Goal: Information Seeking & Learning: Check status

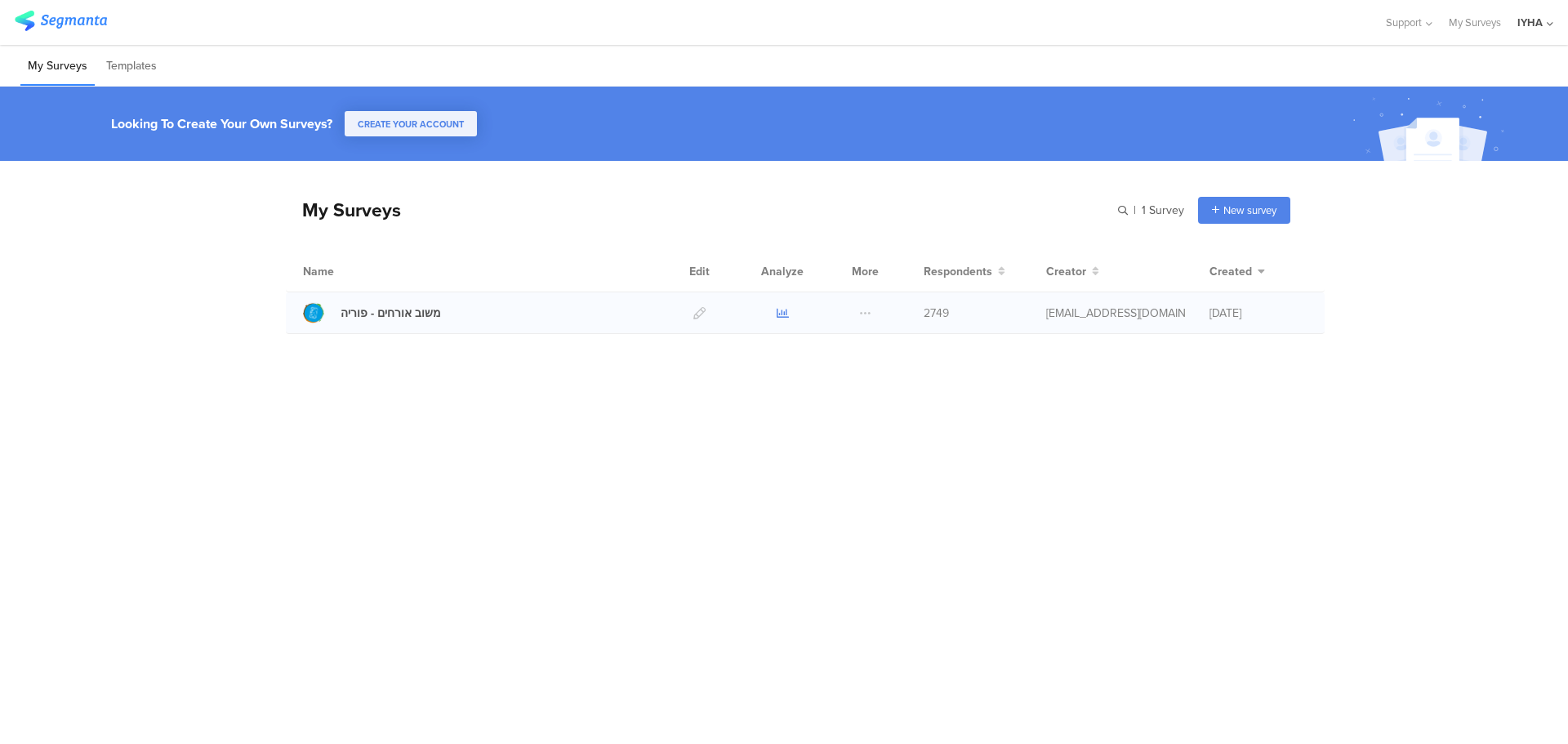
click at [779, 308] on icon at bounding box center [783, 313] width 13 height 13
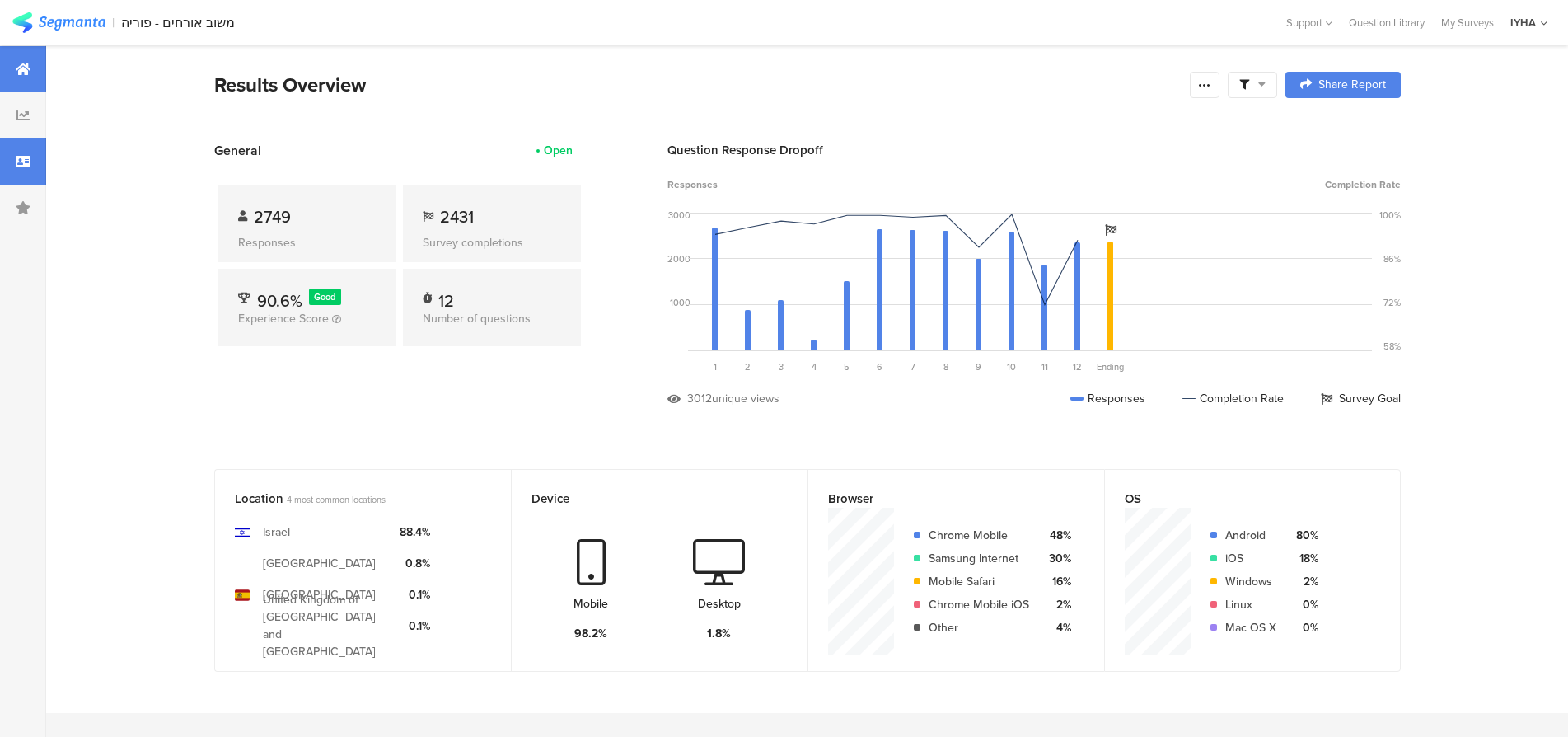
click at [22, 166] on icon at bounding box center [22, 161] width 14 height 14
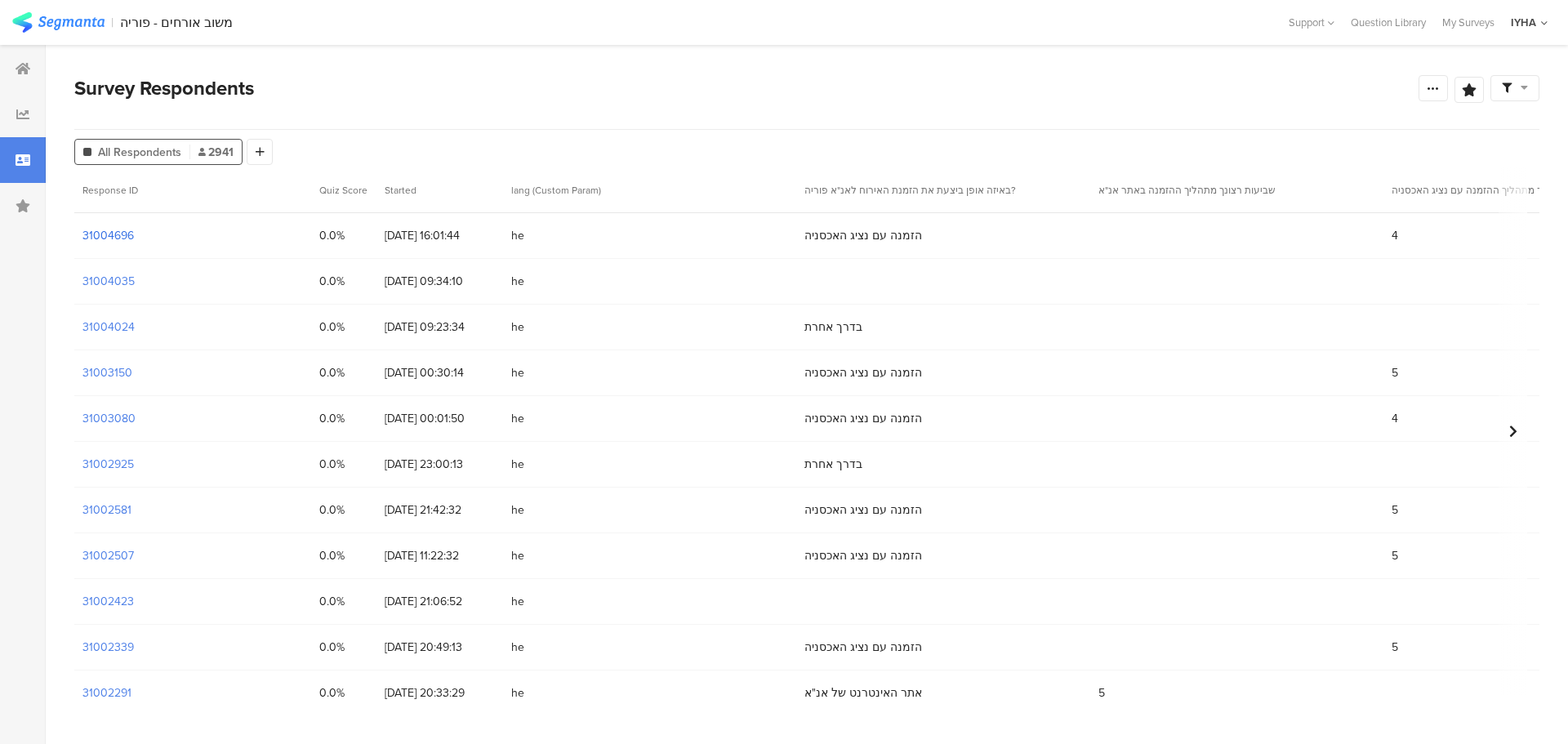
click at [117, 231] on section "31004696" at bounding box center [108, 236] width 51 height 17
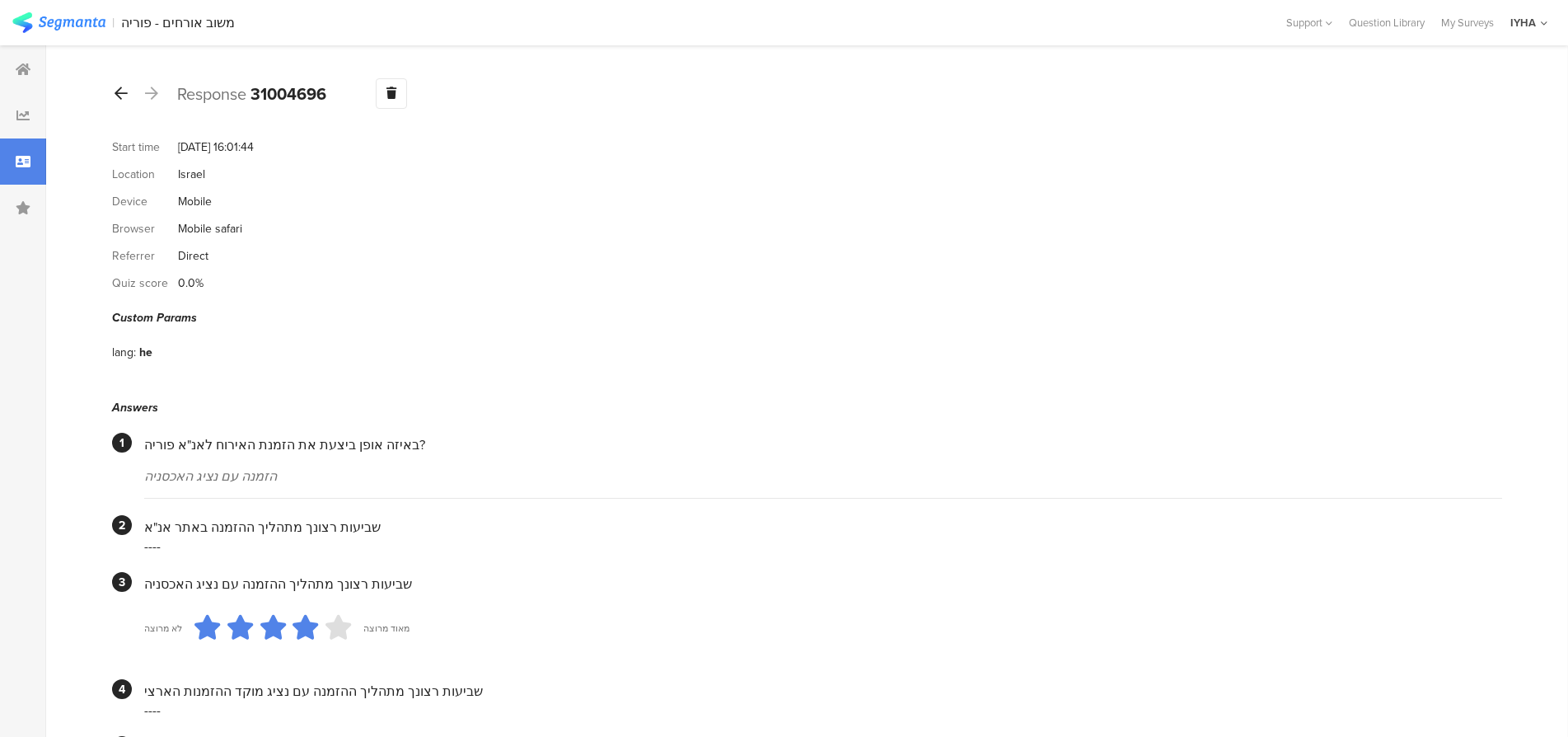
click at [128, 91] on div at bounding box center [121, 93] width 18 height 26
click at [119, 92] on icon at bounding box center [121, 93] width 14 height 14
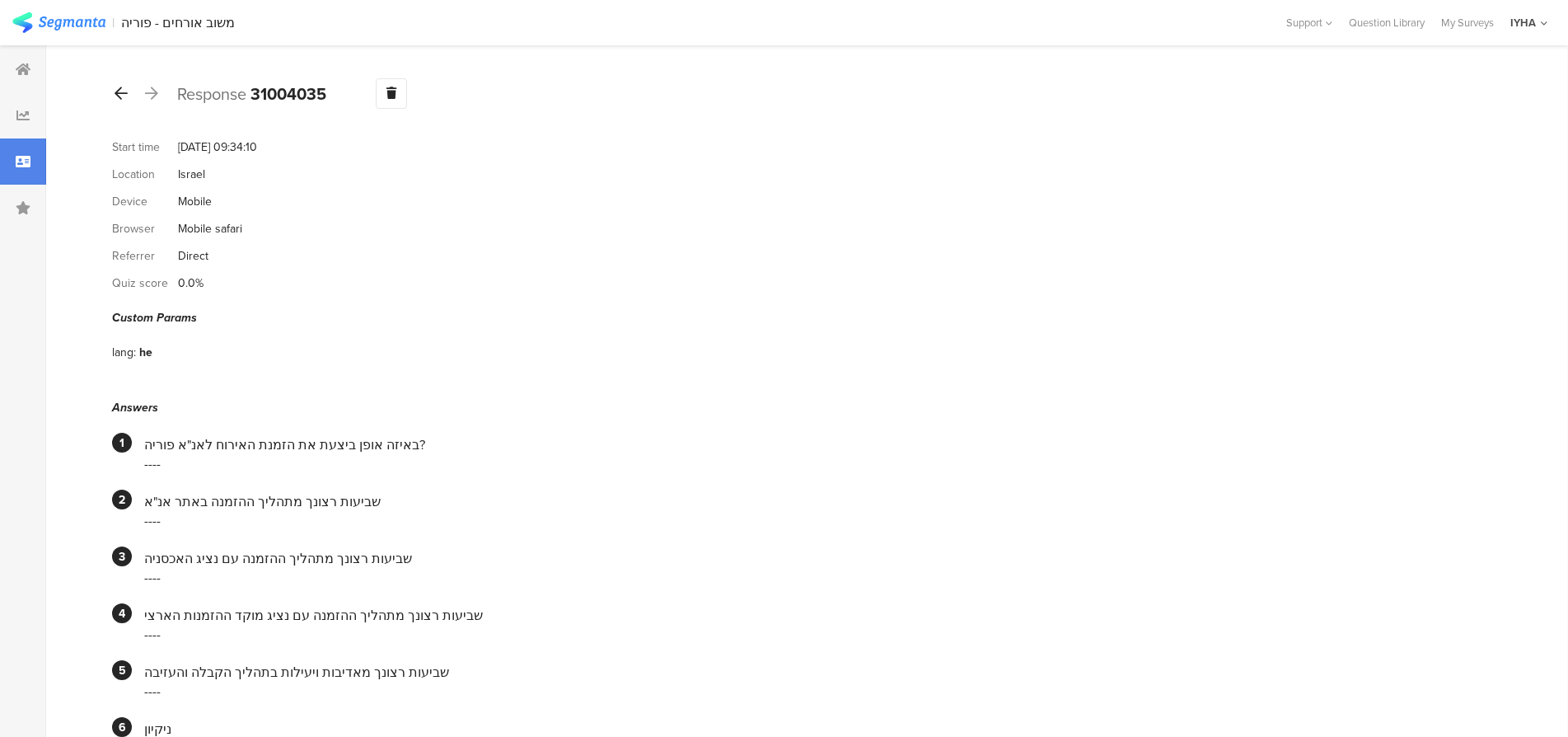
click at [118, 95] on icon at bounding box center [121, 93] width 14 height 14
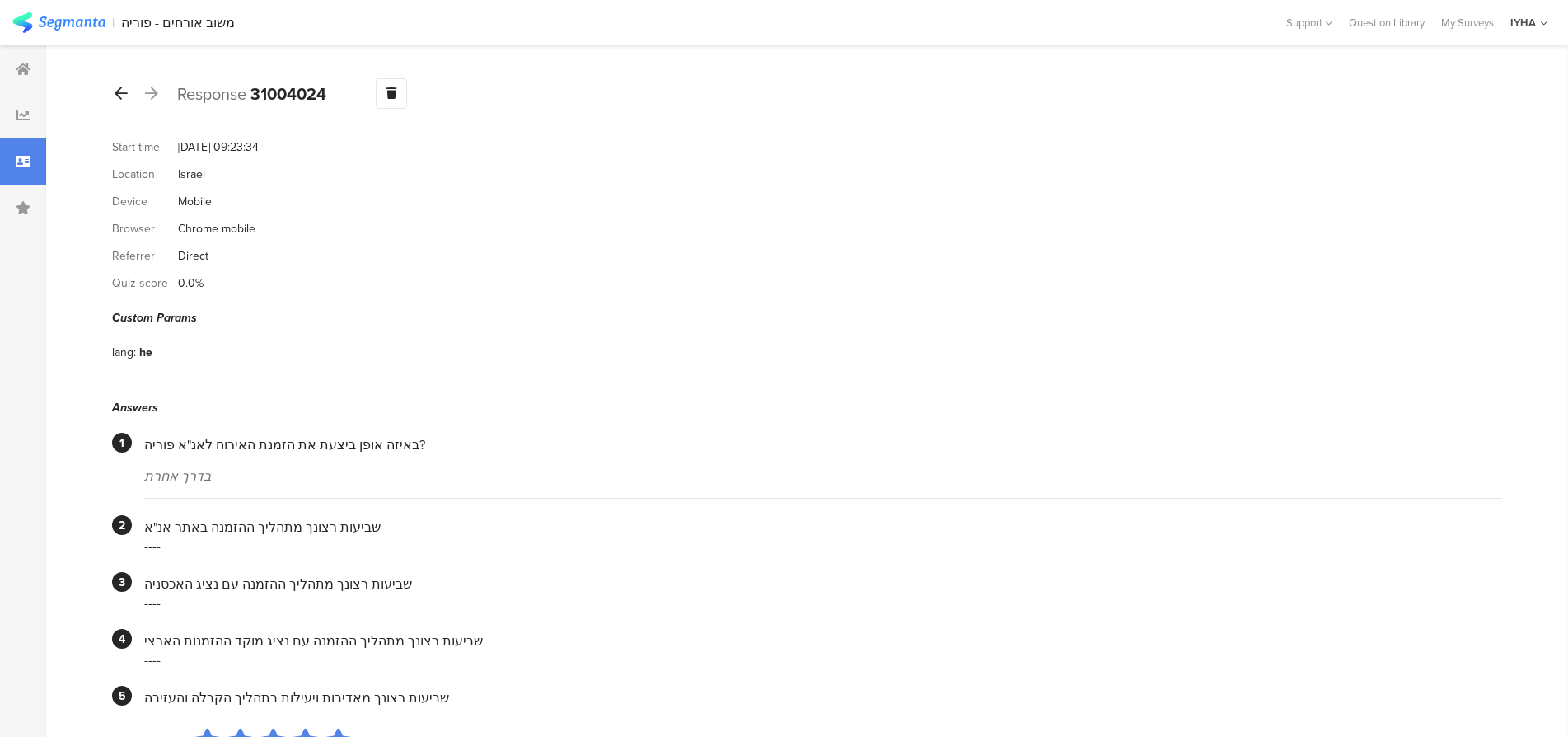
click at [121, 93] on icon at bounding box center [121, 93] width 14 height 14
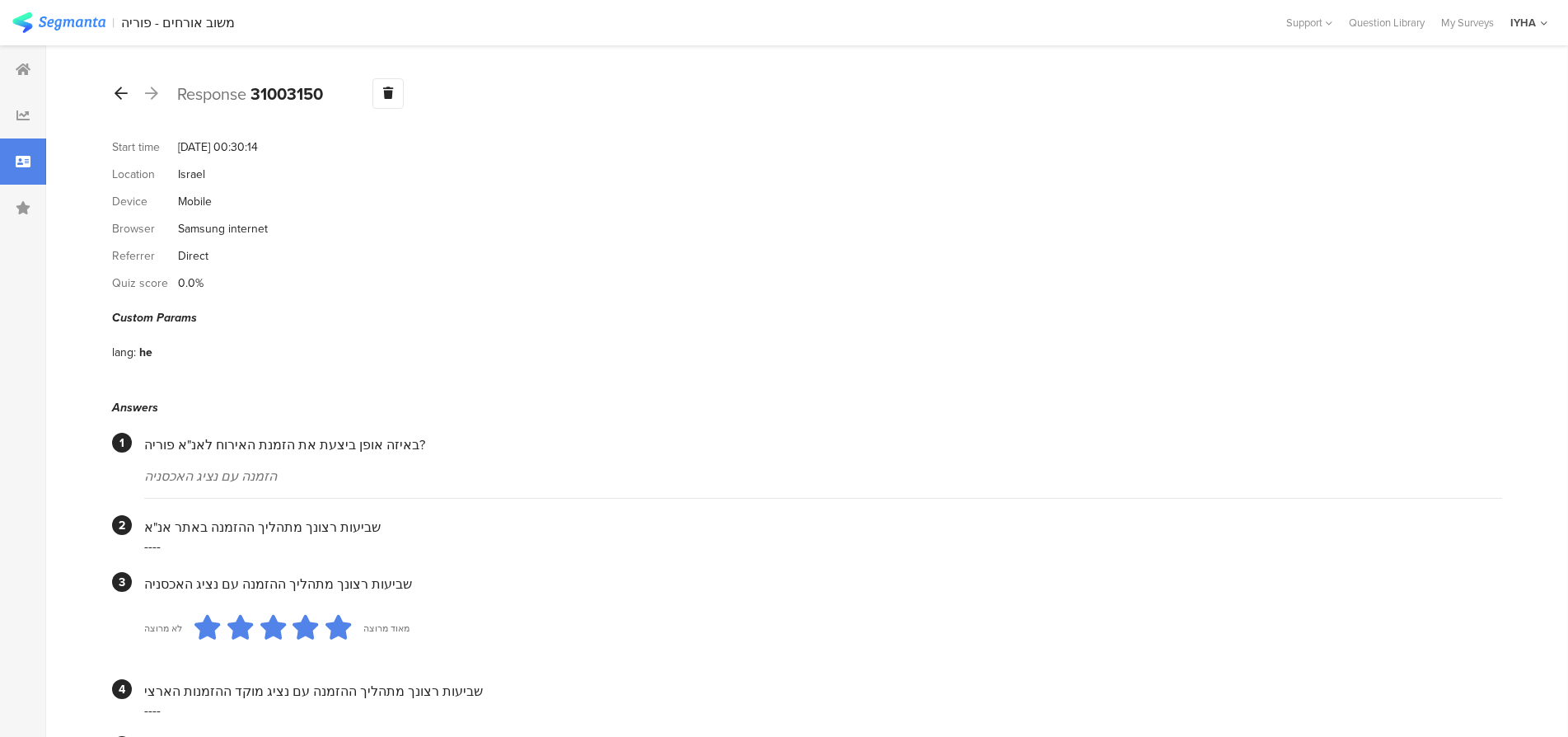
click at [123, 98] on icon at bounding box center [121, 93] width 14 height 14
click at [117, 92] on icon at bounding box center [121, 93] width 14 height 14
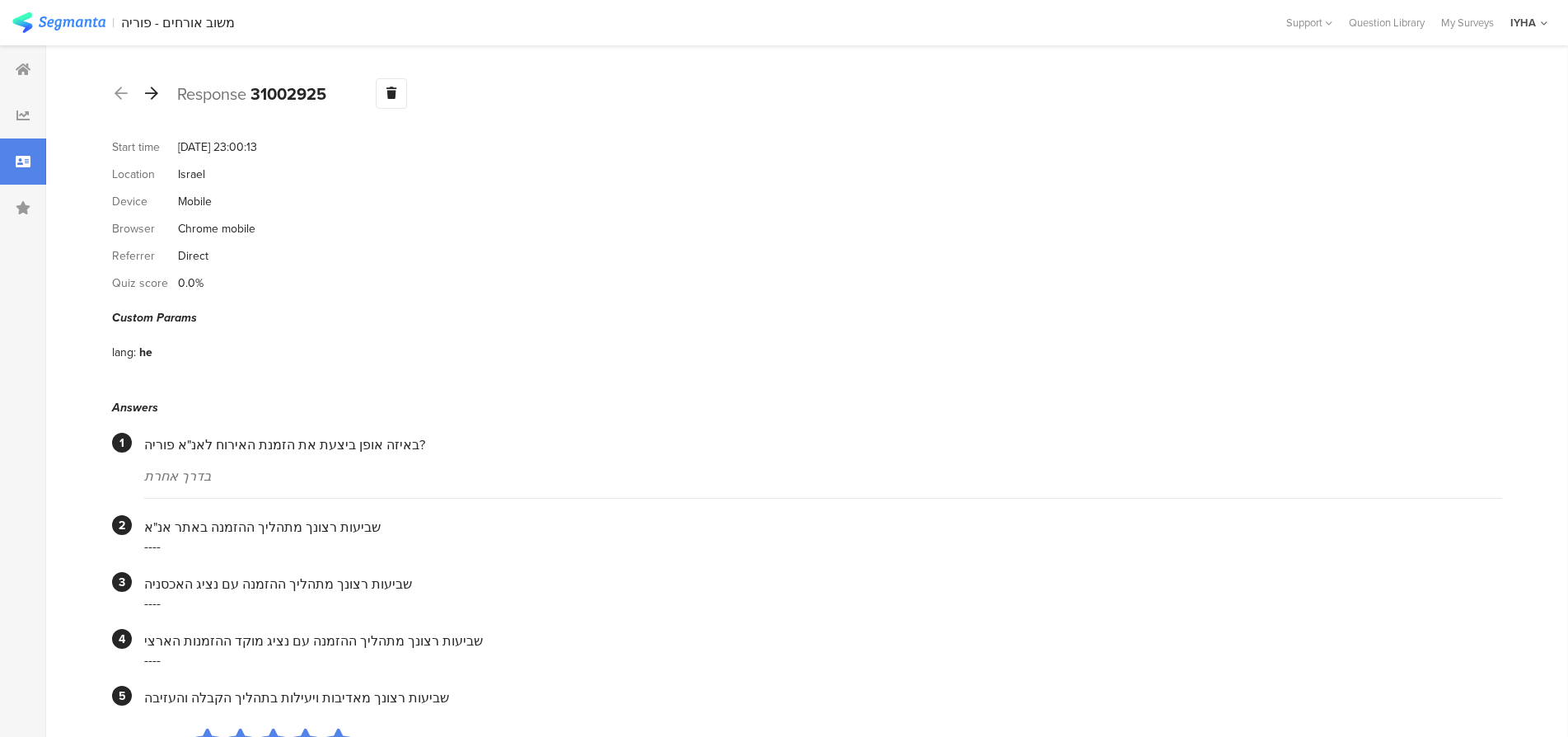
click at [154, 93] on icon at bounding box center [152, 93] width 14 height 14
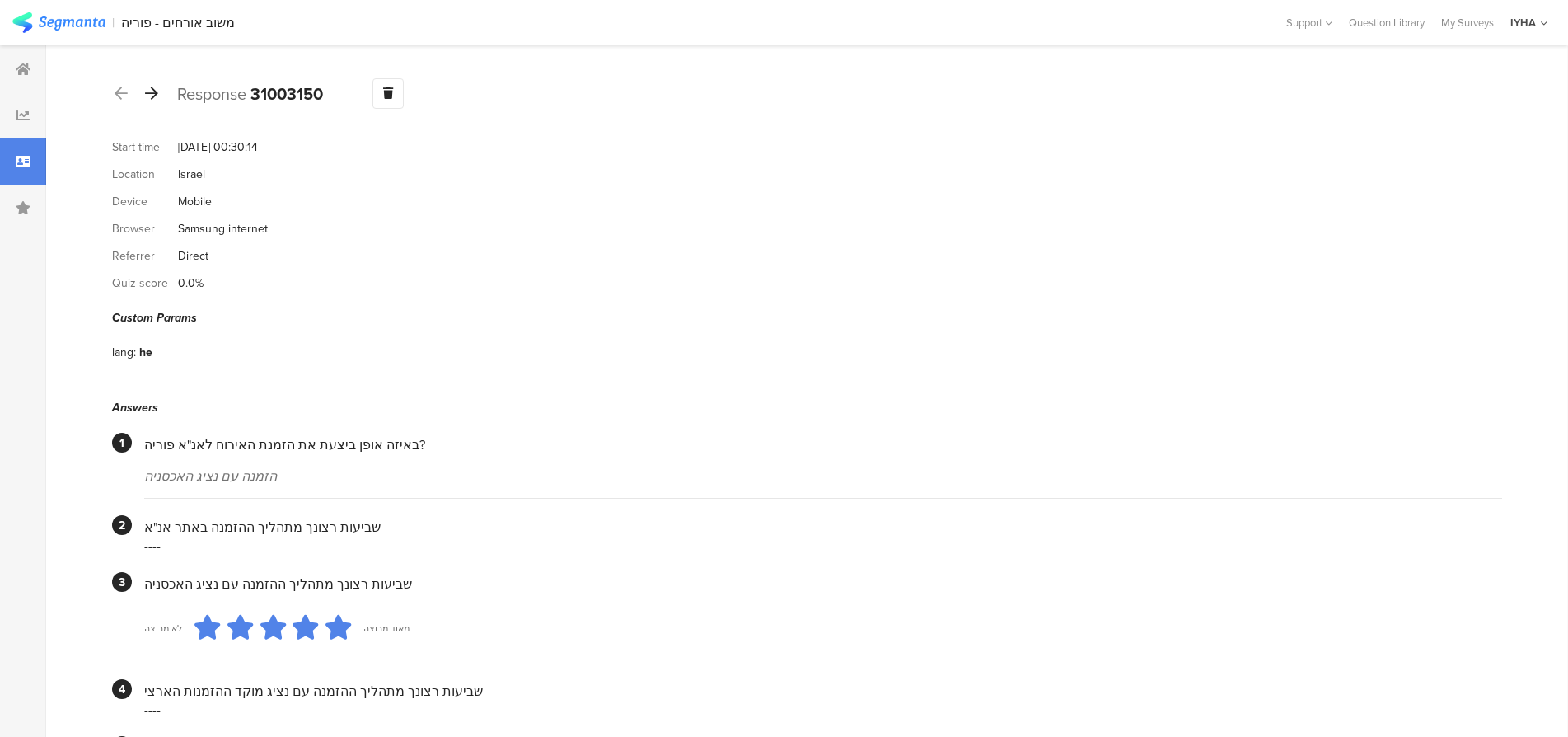
click at [154, 94] on icon at bounding box center [152, 93] width 14 height 14
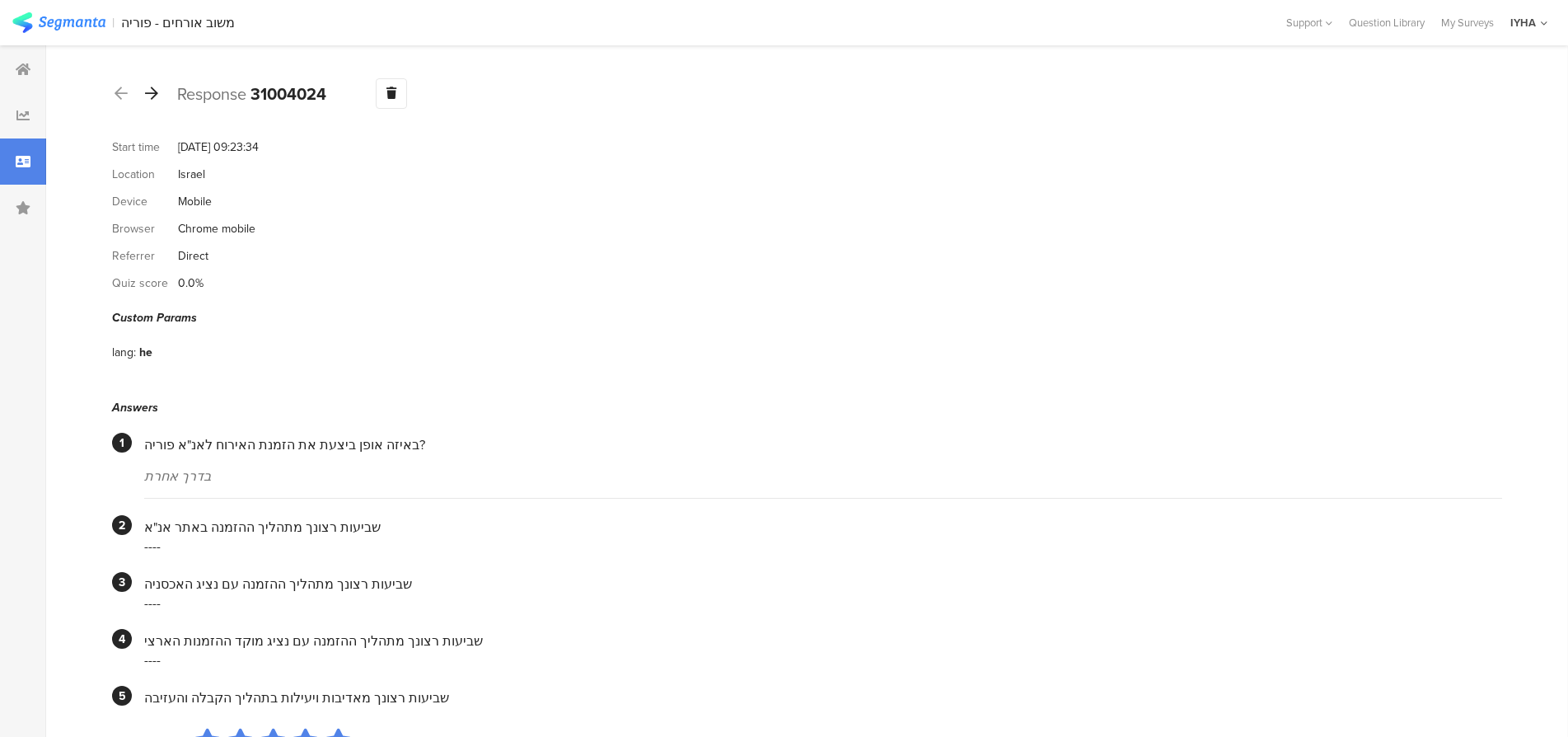
click at [154, 94] on icon at bounding box center [152, 93] width 14 height 14
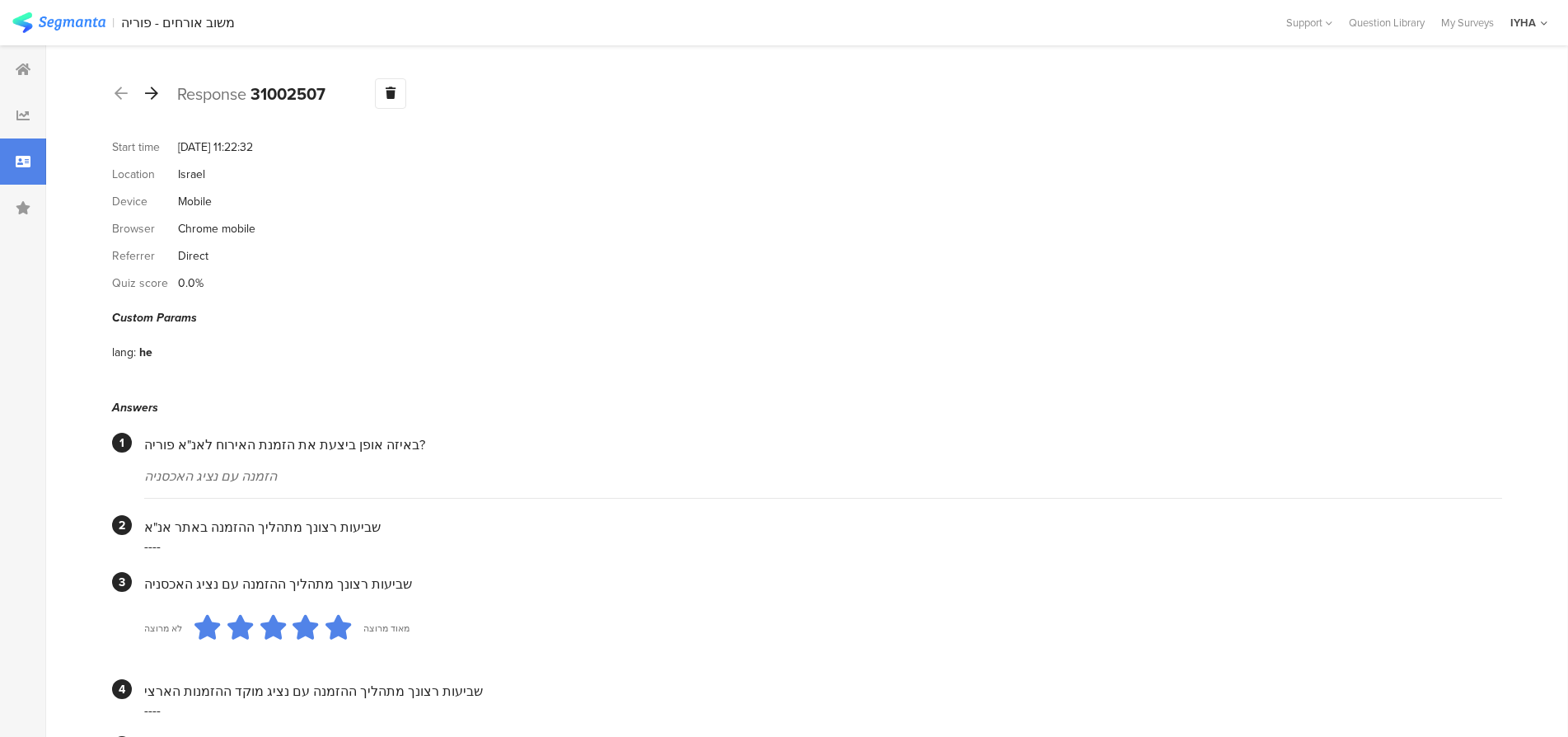
click at [154, 94] on icon at bounding box center [152, 93] width 14 height 14
